Goal: Task Accomplishment & Management: Use online tool/utility

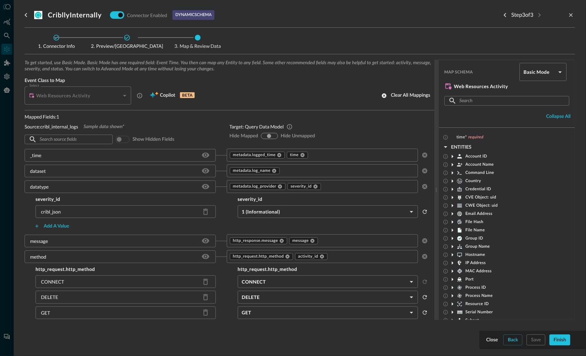
click at [452, 161] on icon at bounding box center [452, 164] width 8 height 8
drag, startPoint x: 543, startPoint y: 97, endPoint x: 540, endPoint y: 79, distance: 18.0
click at [541, 80] on div "Map Schema Basic Mode basic ​ Web Resources Activity ​ ​ Collapse all" at bounding box center [507, 94] width 136 height 68
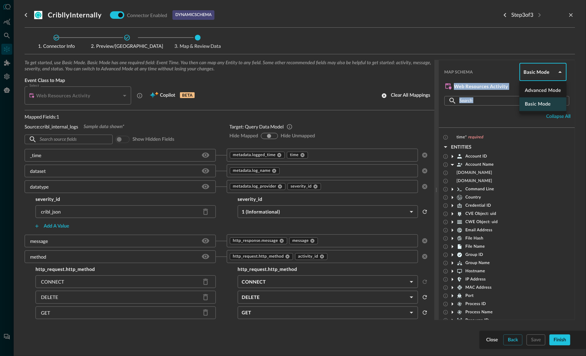
click at [543, 72] on body "Connectors Help Logout BC ​ ​ Add Connector Export Connectors Cloud Infrastruct…" at bounding box center [293, 178] width 586 height 356
click at [536, 89] on li "Advanced Mode" at bounding box center [542, 91] width 47 height 14
type input "advanced"
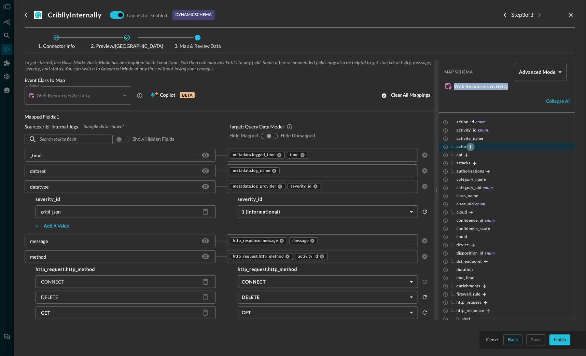
click at [470, 147] on icon "Expand" at bounding box center [471, 147] width 4 height 4
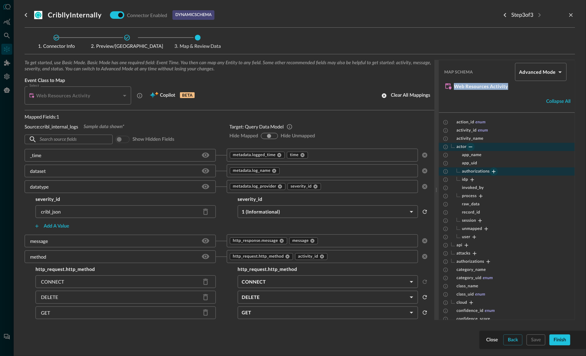
click at [493, 169] on icon "Expand" at bounding box center [494, 171] width 6 height 6
click at [483, 186] on icon "Expand" at bounding box center [483, 188] width 6 height 6
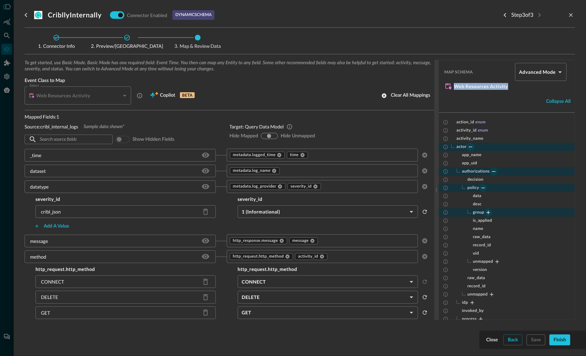
click at [488, 210] on icon "Expand" at bounding box center [488, 212] width 6 height 6
click at [503, 283] on icon "Expand" at bounding box center [503, 286] width 6 height 6
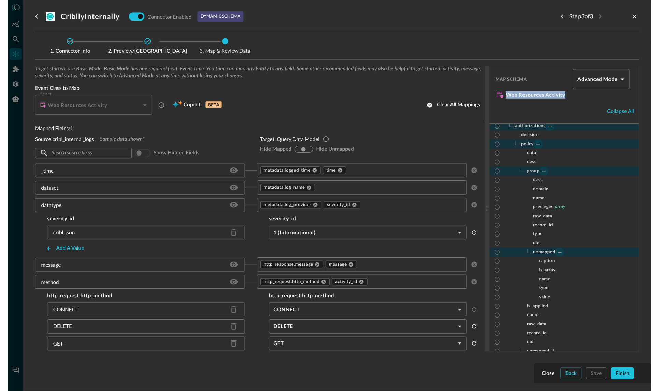
scroll to position [78, 0]
